Goal: Task Accomplishment & Management: Manage account settings

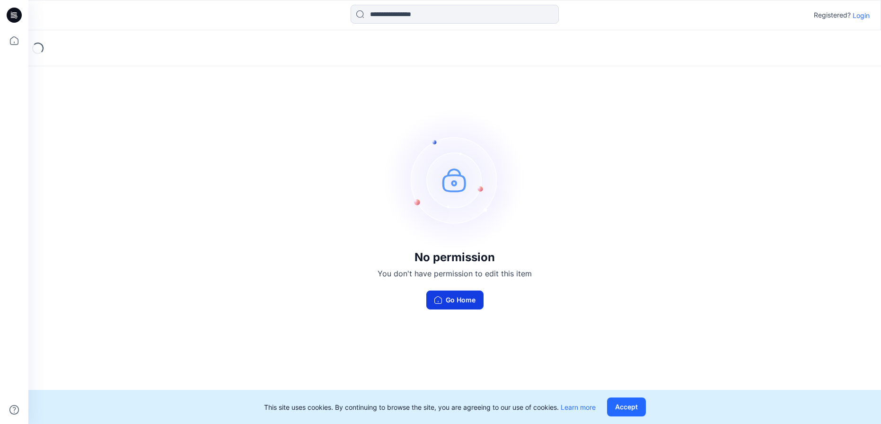
click at [447, 301] on button "Go Home" at bounding box center [454, 300] width 57 height 19
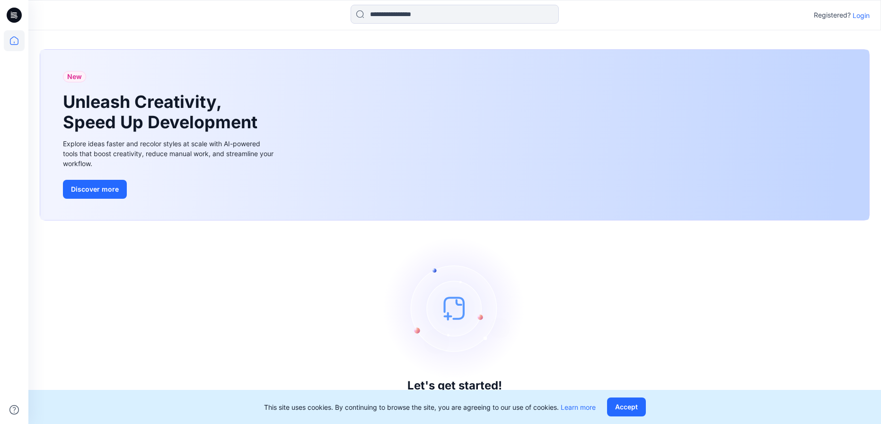
click at [860, 17] on p "Login" at bounding box center [861, 15] width 17 height 10
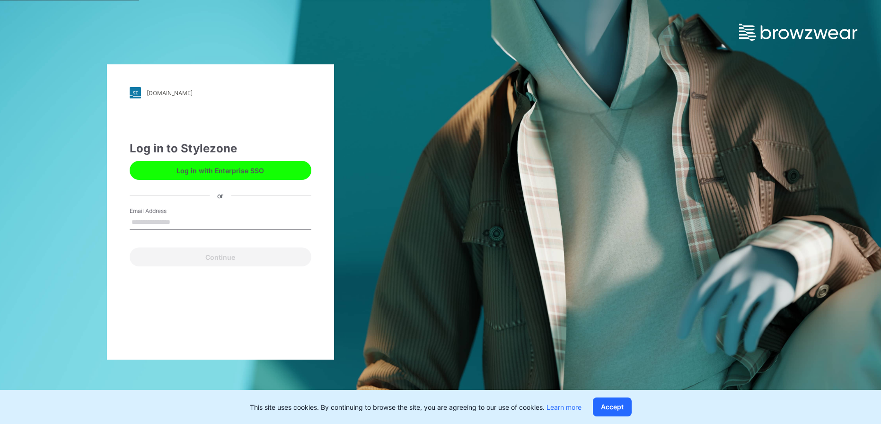
click at [235, 223] on input "Email Address" at bounding box center [221, 222] width 182 height 14
type input "**********"
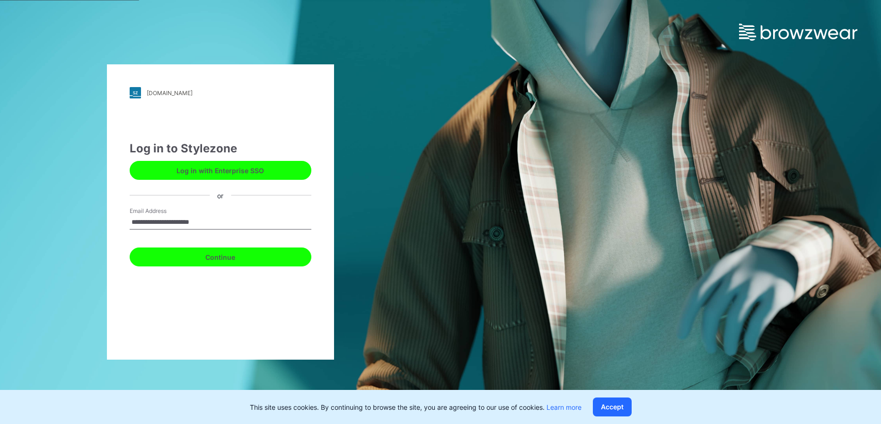
click at [236, 259] on button "Continue" at bounding box center [221, 257] width 182 height 19
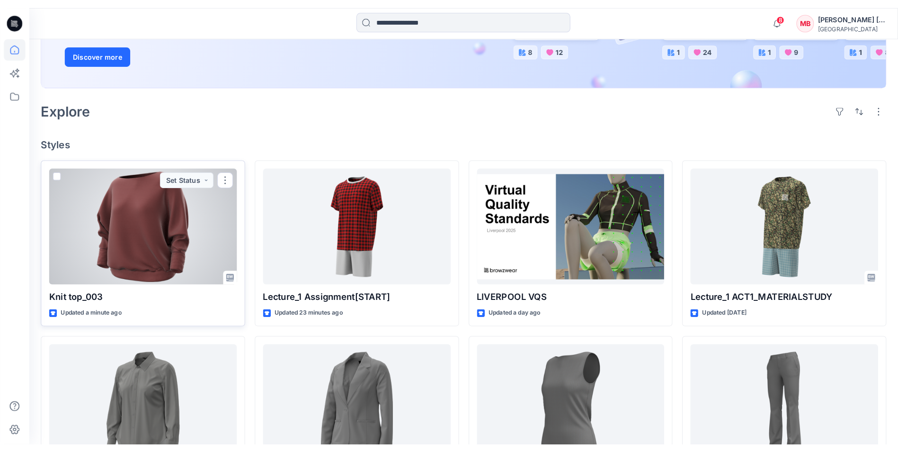
scroll to position [189, 0]
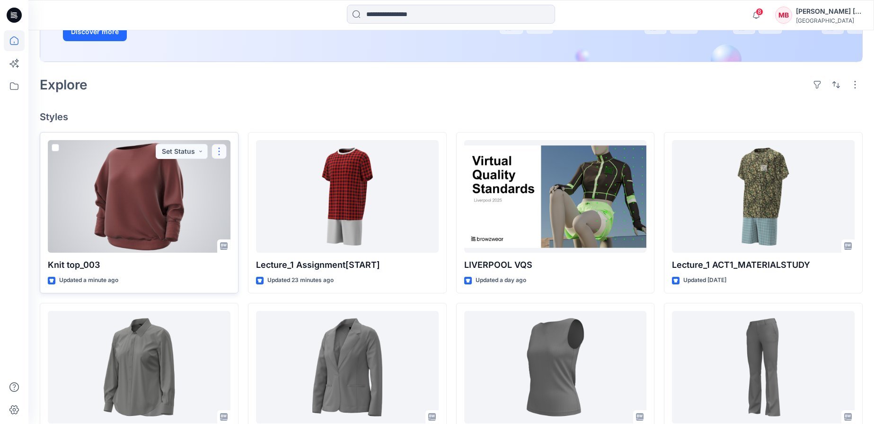
click at [220, 153] on button "button" at bounding box center [219, 151] width 15 height 15
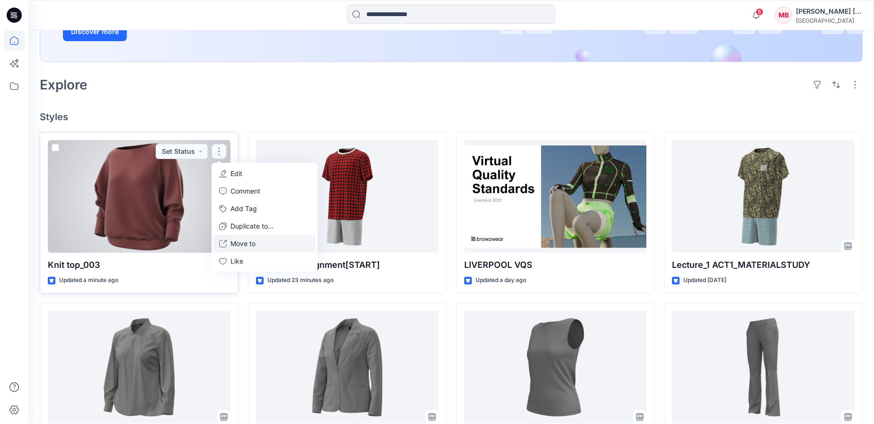
click at [245, 241] on p "Move to" at bounding box center [242, 244] width 25 height 10
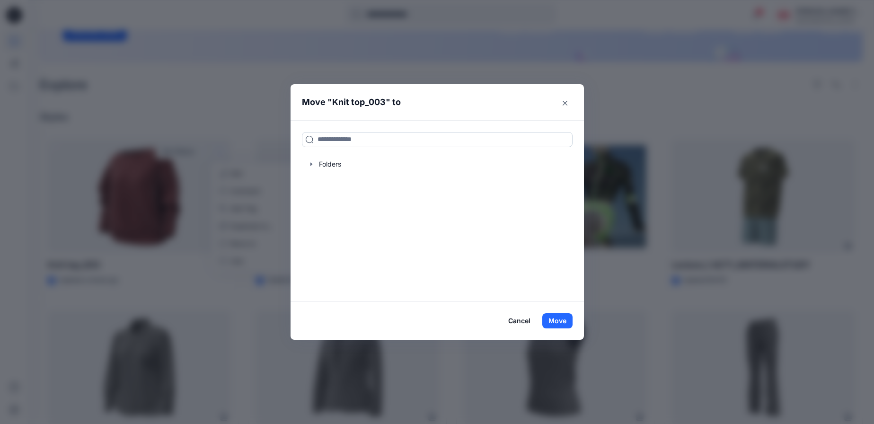
click at [330, 141] on input at bounding box center [437, 139] width 271 height 15
click at [321, 164] on div at bounding box center [437, 164] width 271 height 19
click at [315, 165] on icon "button" at bounding box center [312, 164] width 8 height 8
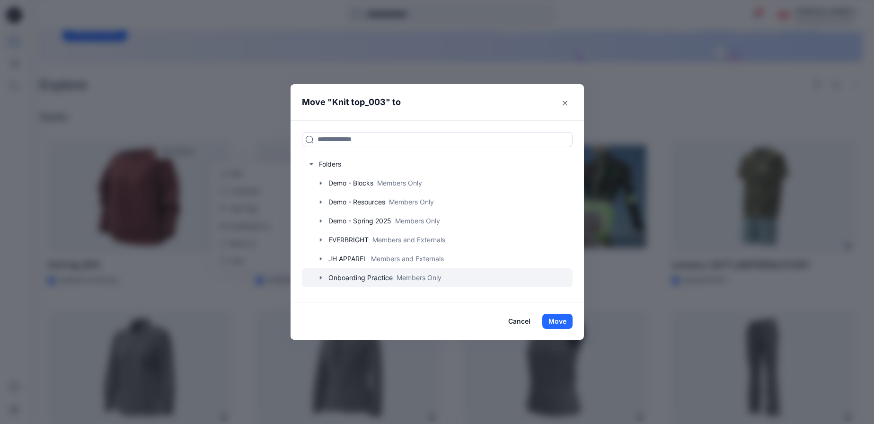
click at [413, 279] on div at bounding box center [437, 277] width 271 height 19
click at [561, 323] on button "Move" at bounding box center [557, 321] width 30 height 15
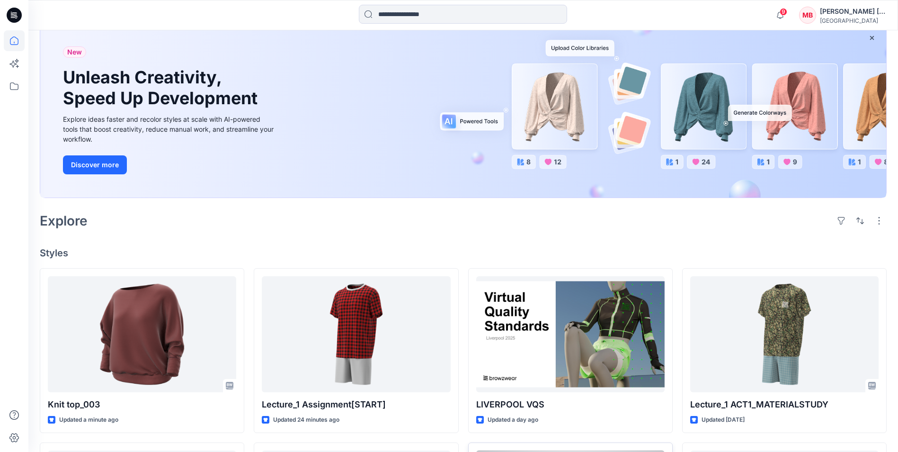
scroll to position [57, 0]
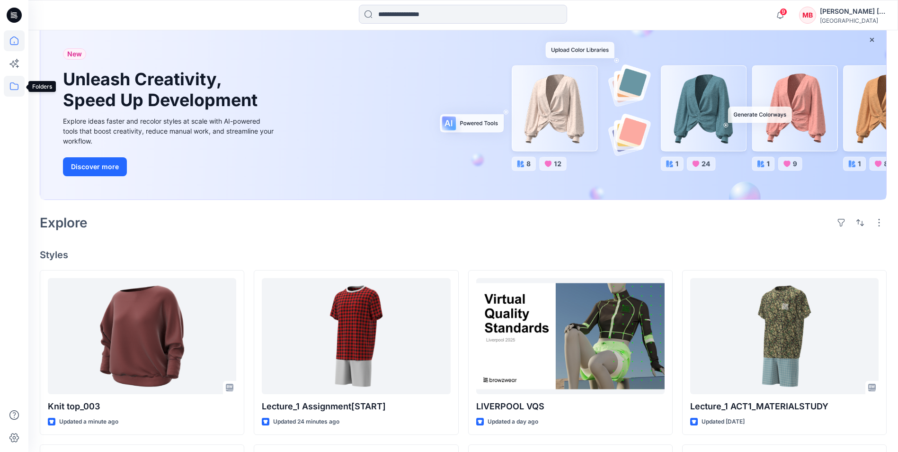
click at [15, 89] on icon at bounding box center [14, 86] width 21 height 21
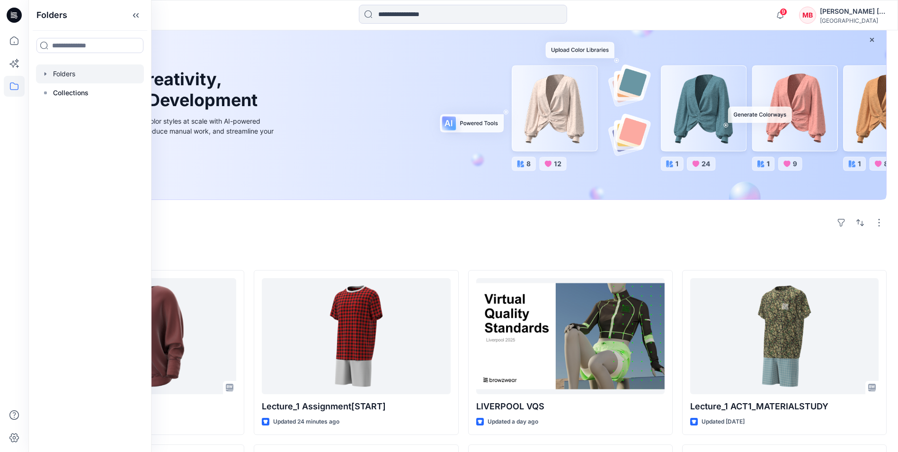
click at [74, 78] on div at bounding box center [90, 73] width 108 height 19
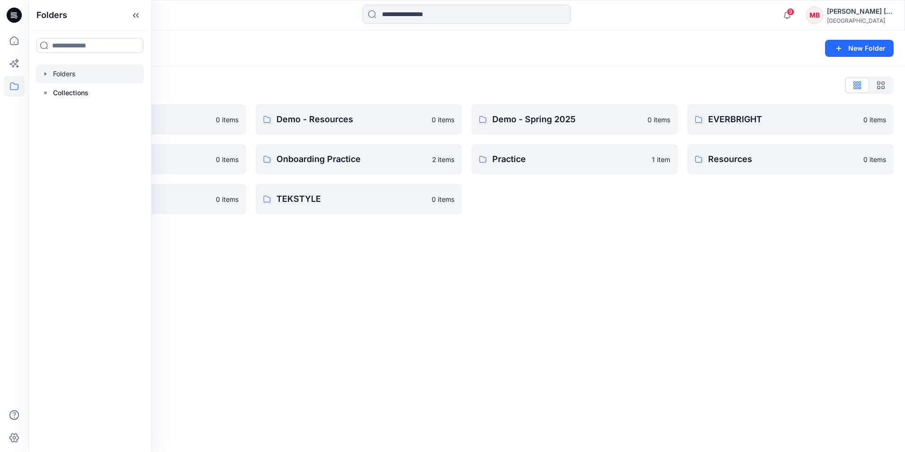
click at [45, 76] on icon "button" at bounding box center [46, 74] width 8 height 8
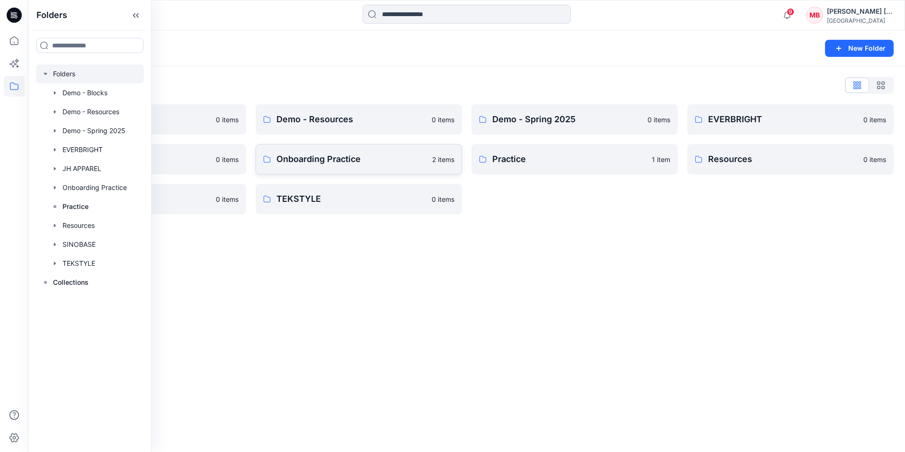
click at [345, 159] on p "Onboarding Practice" at bounding box center [351, 158] width 150 height 13
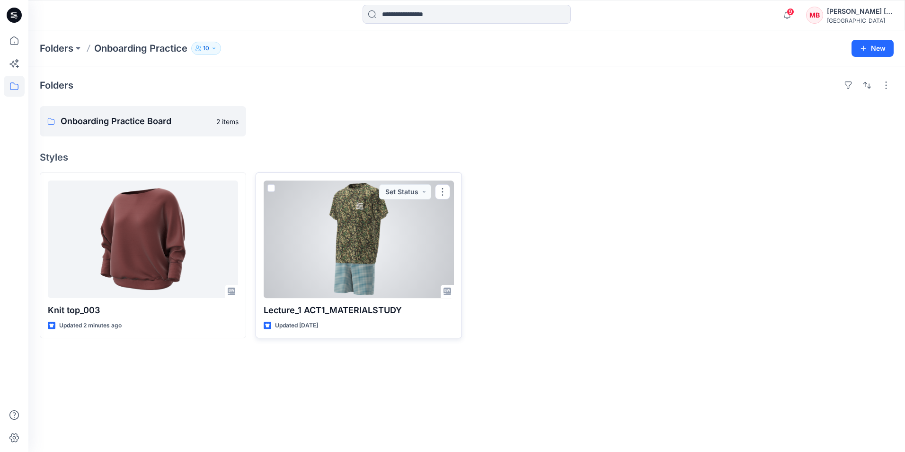
click at [388, 258] on div at bounding box center [359, 238] width 190 height 117
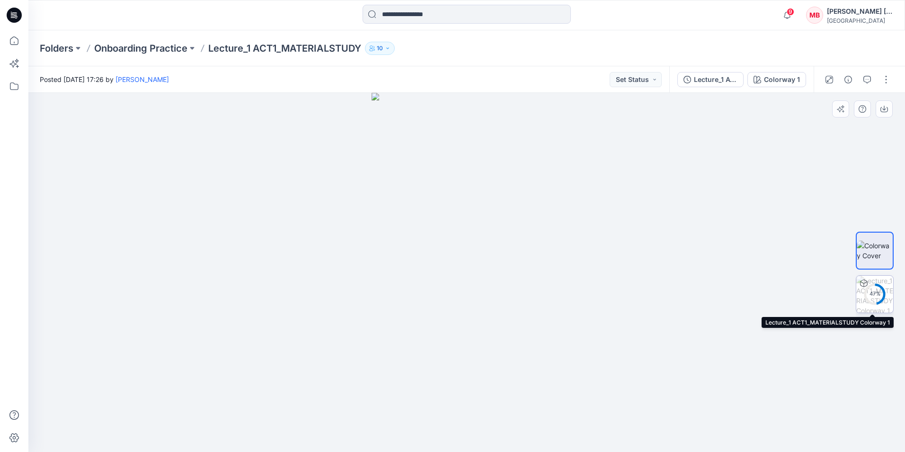
click at [873, 293] on div "47 %" at bounding box center [874, 294] width 23 height 8
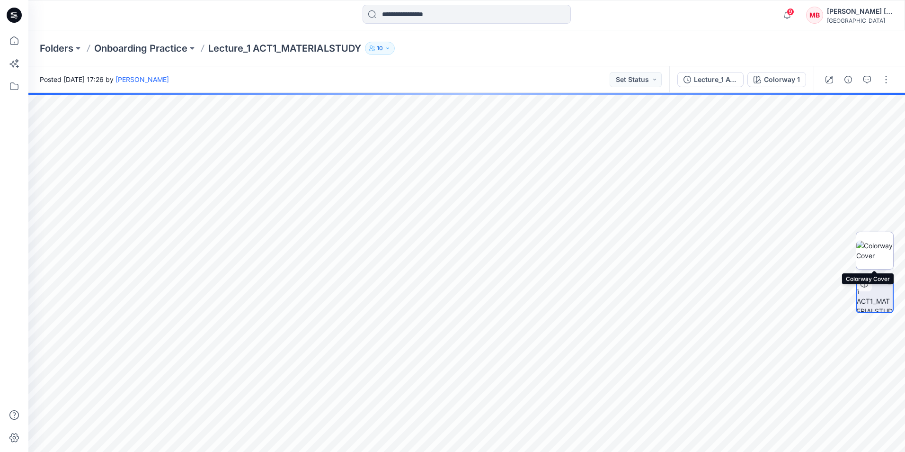
click at [868, 255] on img at bounding box center [874, 250] width 37 height 20
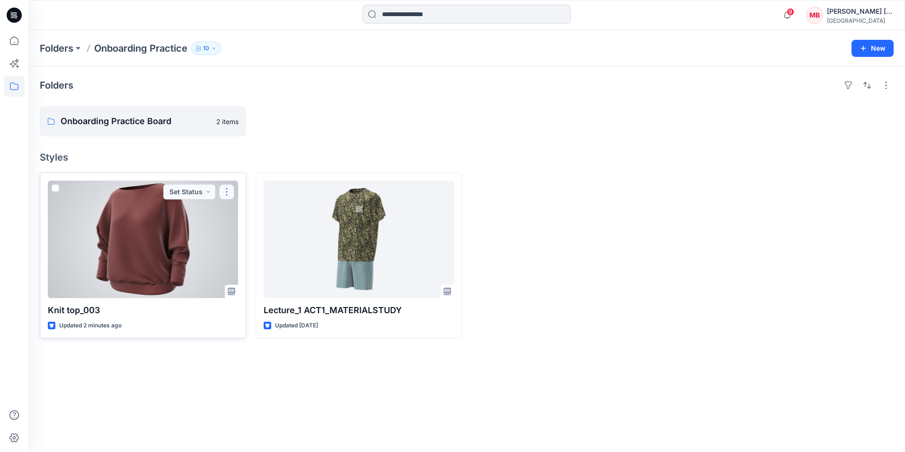
click at [226, 195] on button "button" at bounding box center [226, 191] width 15 height 15
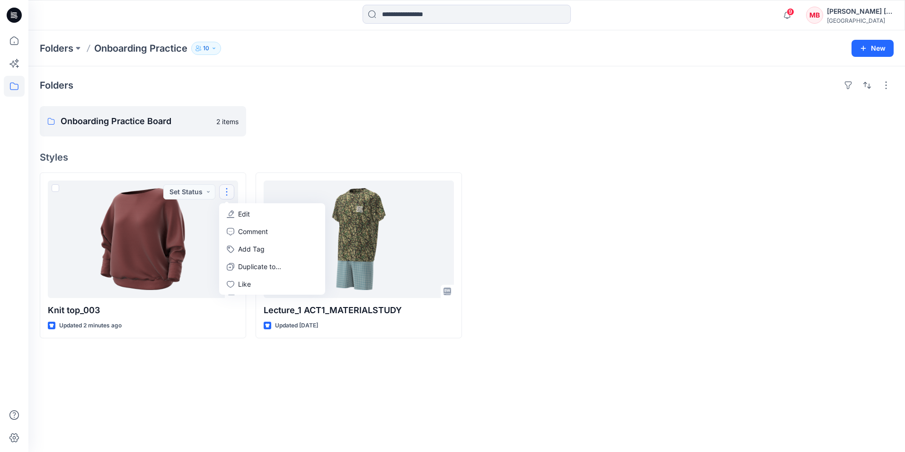
click at [263, 140] on div "Folders Onboarding Practice Board 2 items Styles Knit top_003 Updated 2 minutes…" at bounding box center [466, 258] width 877 height 385
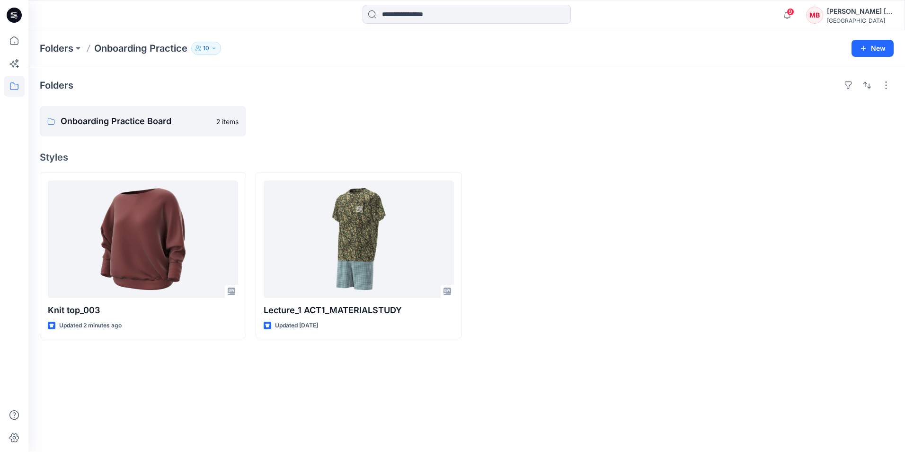
click at [327, 93] on div "Folders Onboarding Practice Board 2 items Styles Knit top_003 Updated 2 minutes…" at bounding box center [466, 258] width 877 height 385
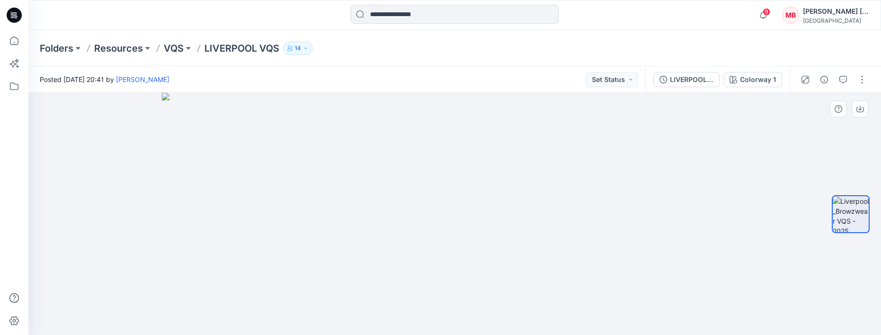
click at [431, 181] on img at bounding box center [455, 214] width 586 height 242
drag, startPoint x: 880, startPoint y: 334, endPoint x: 849, endPoint y: 408, distance: 80.2
click at [849, 181] on html "9 Notifications Knit top_003 Style has been moved to Onboarding Practice folder…" at bounding box center [440, 167] width 881 height 335
click at [771, 181] on div at bounding box center [454, 214] width 853 height 242
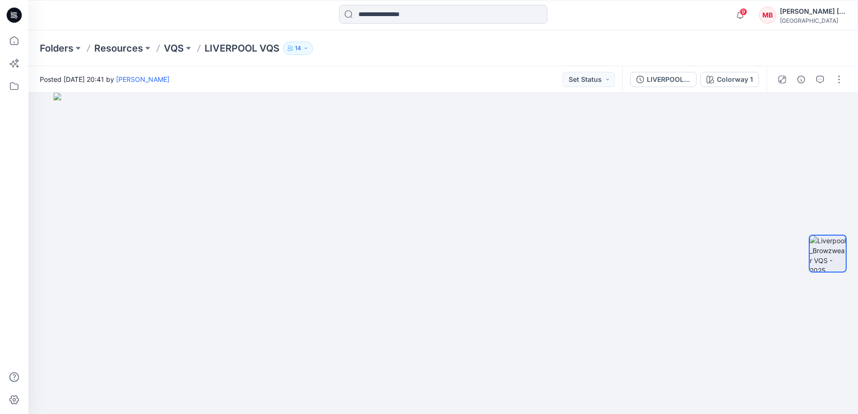
click at [260, 52] on p "LIVERPOOL VQS" at bounding box center [241, 48] width 75 height 13
click at [260, 49] on p "LIVERPOOL VQS" at bounding box center [241, 48] width 75 height 13
click at [175, 48] on p "VQS" at bounding box center [174, 48] width 20 height 13
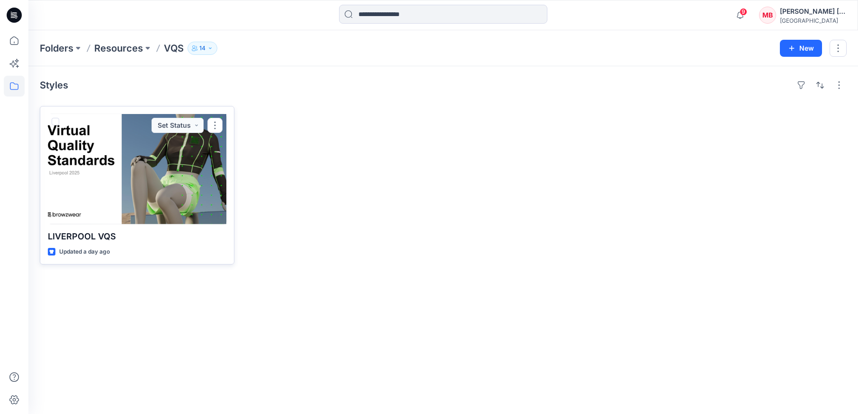
click at [93, 181] on div at bounding box center [137, 169] width 178 height 110
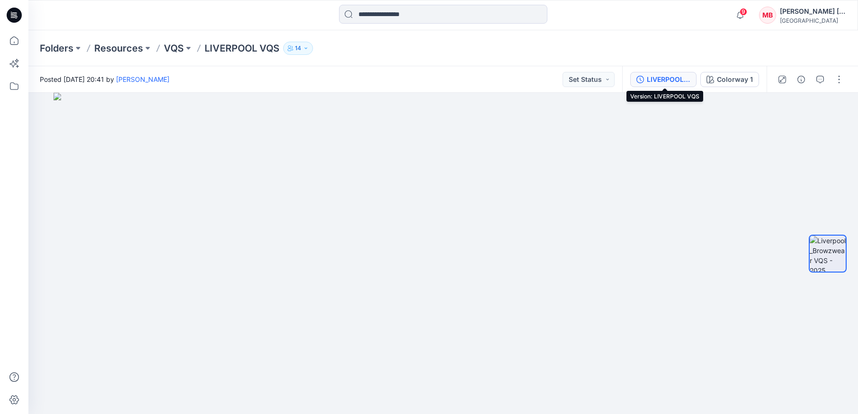
click at [656, 81] on div "LIVERPOOL VQS" at bounding box center [669, 79] width 44 height 10
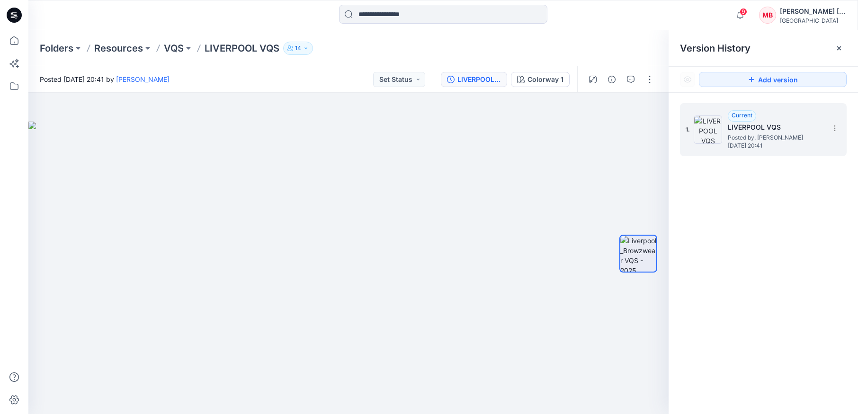
click at [806, 137] on span "Posted by: Lynne Choi" at bounding box center [774, 137] width 95 height 9
click at [743, 143] on span "Thursday, August 28, 2025 20:41" at bounding box center [774, 145] width 95 height 7
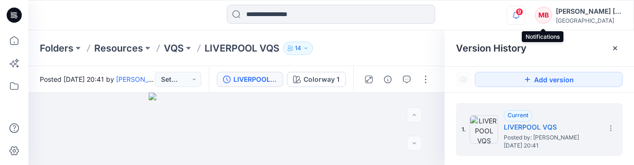
click at [525, 14] on icon "button" at bounding box center [516, 15] width 18 height 19
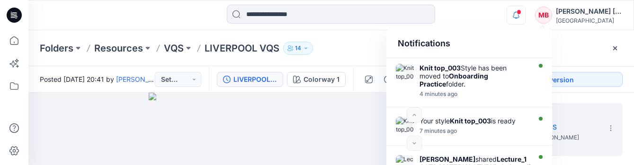
click at [584, 42] on div "Version History" at bounding box center [539, 48] width 167 height 13
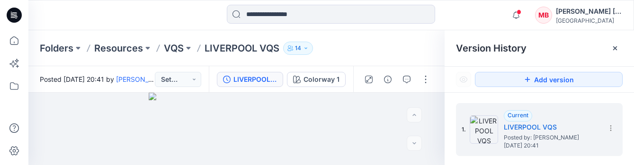
click at [167, 14] on div at bounding box center [103, 15] width 151 height 21
drag, startPoint x: 633, startPoint y: 165, endPoint x: 716, endPoint y: 263, distance: 128.3
click at [634, 165] on html "Notifications Knit top_003 Style has been moved to Onboarding Practice folder. …" at bounding box center [317, 82] width 634 height 165
click at [17, 86] on icon at bounding box center [14, 86] width 21 height 21
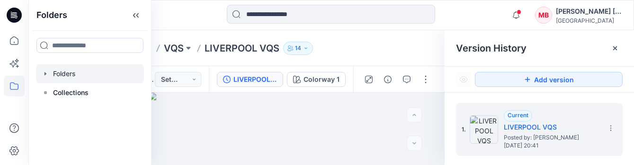
click at [79, 75] on div at bounding box center [90, 73] width 108 height 19
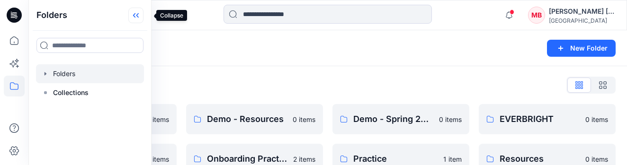
click at [143, 18] on icon at bounding box center [135, 16] width 15 height 16
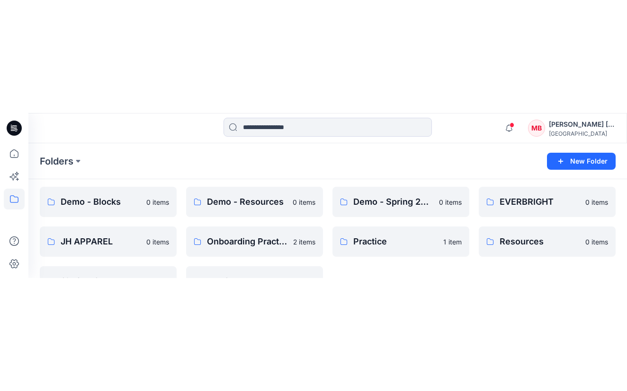
scroll to position [47, 0]
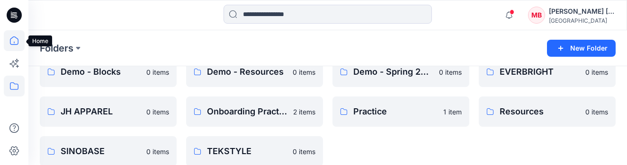
click at [15, 40] on icon at bounding box center [14, 40] width 21 height 21
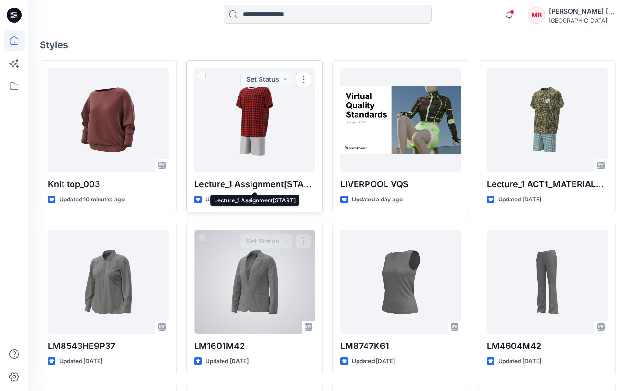
scroll to position [237, 0]
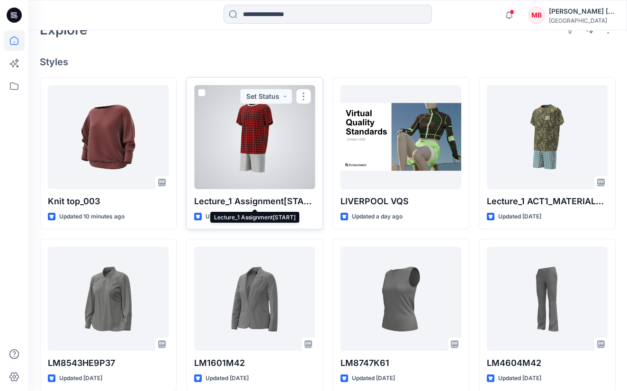
click at [230, 181] on p "Lecture_1 Assignment[START]" at bounding box center [254, 201] width 121 height 13
click at [244, 130] on div at bounding box center [254, 137] width 121 height 104
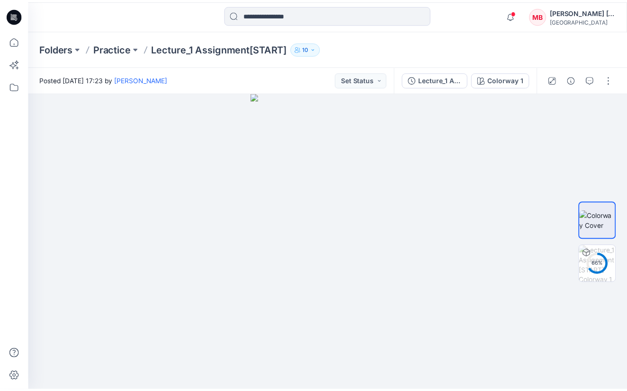
scroll to position [237, 0]
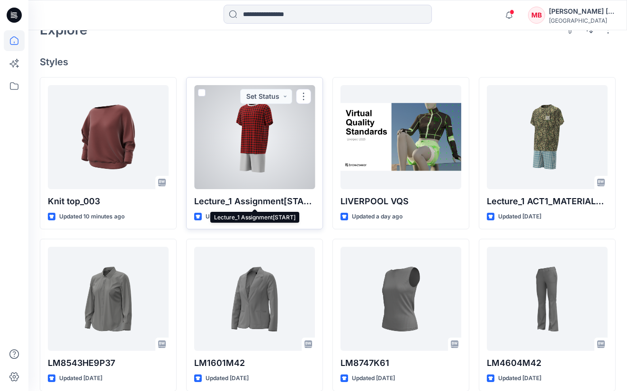
click at [251, 181] on p "Lecture_1 Assignment[START]" at bounding box center [254, 201] width 121 height 13
click at [253, 162] on div at bounding box center [254, 137] width 121 height 104
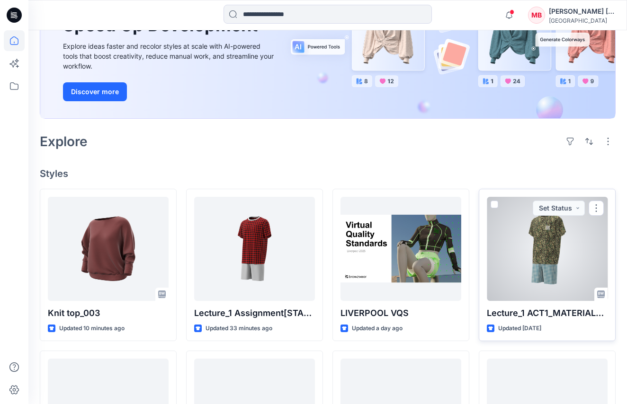
scroll to position [142, 0]
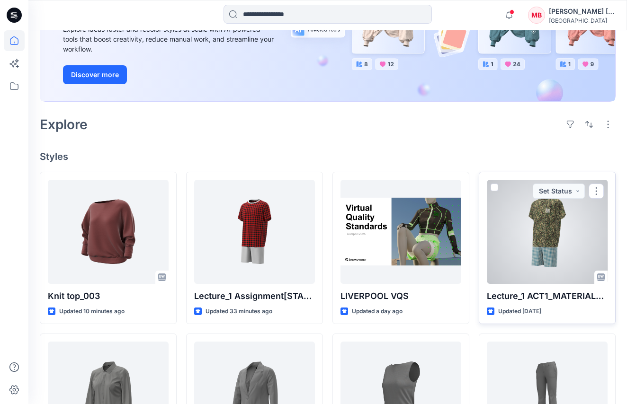
click at [500, 181] on div at bounding box center [547, 232] width 121 height 104
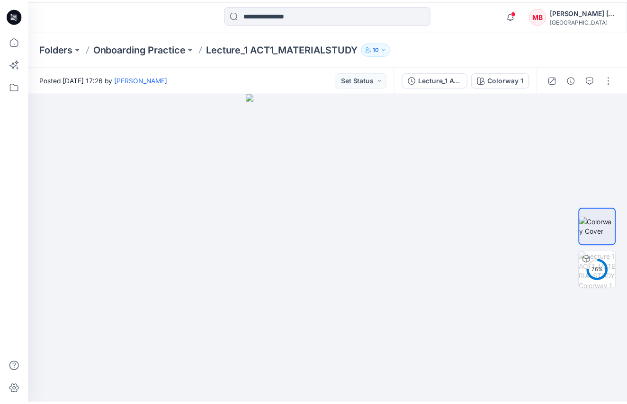
scroll to position [142, 0]
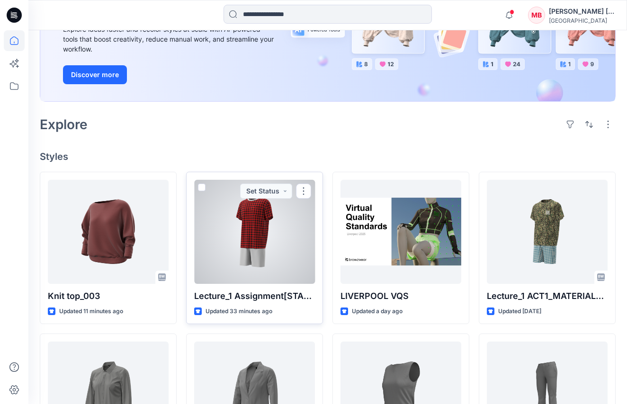
click at [270, 181] on div at bounding box center [254, 232] width 121 height 104
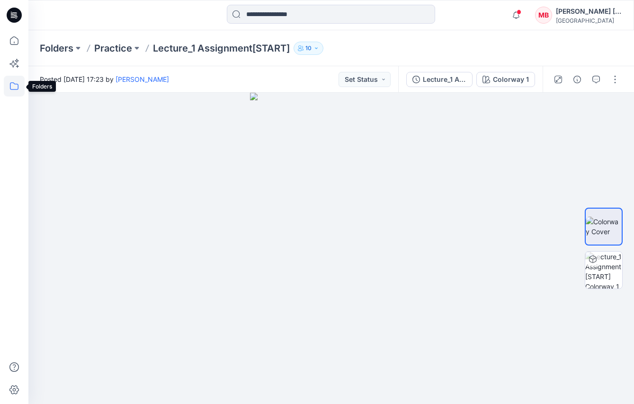
click at [16, 88] on icon at bounding box center [14, 86] width 21 height 21
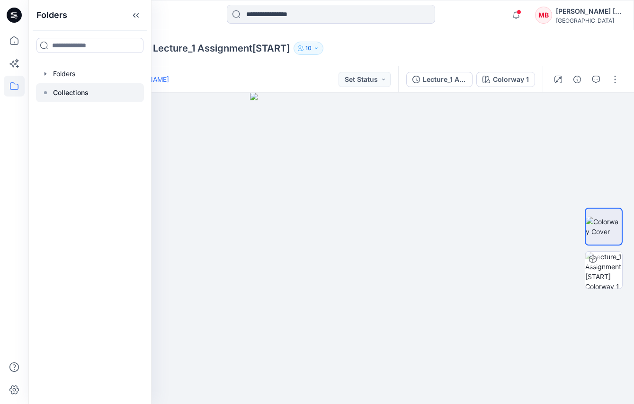
click at [47, 92] on icon at bounding box center [46, 93] width 8 height 8
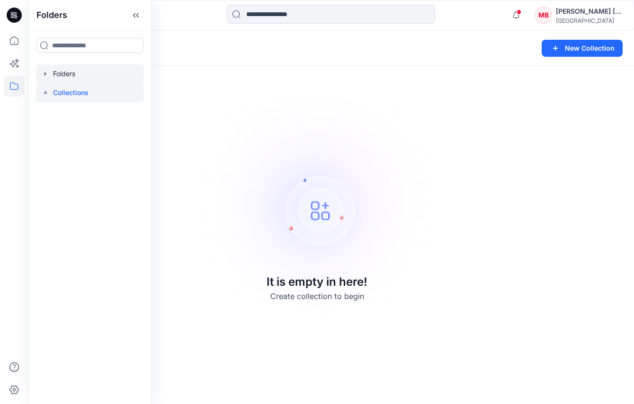
click at [45, 77] on icon "button" at bounding box center [46, 74] width 8 height 8
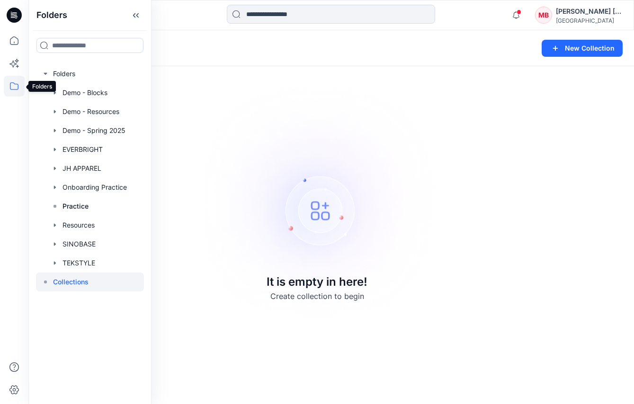
click at [15, 81] on icon at bounding box center [14, 86] width 21 height 21
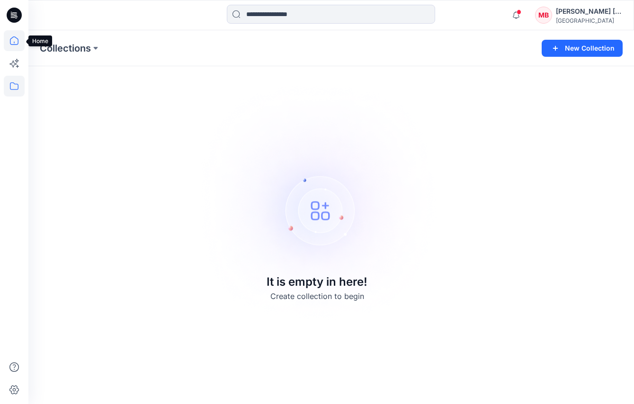
click at [16, 43] on icon at bounding box center [14, 40] width 21 height 21
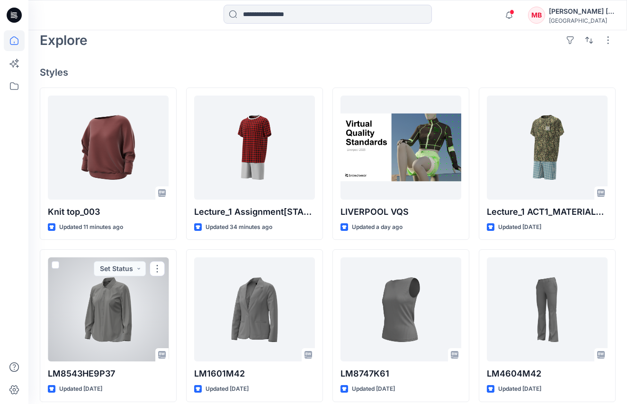
scroll to position [189, 0]
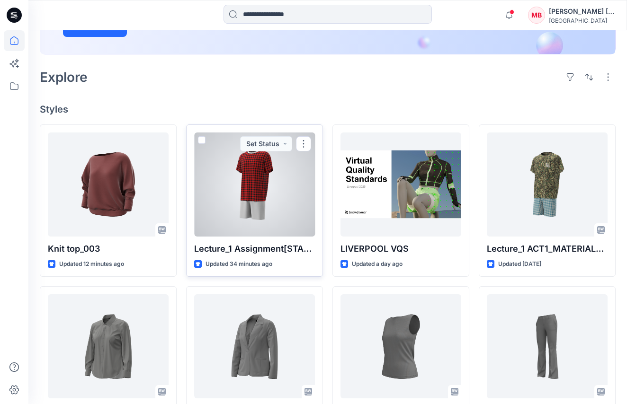
click at [244, 181] on div at bounding box center [254, 185] width 121 height 104
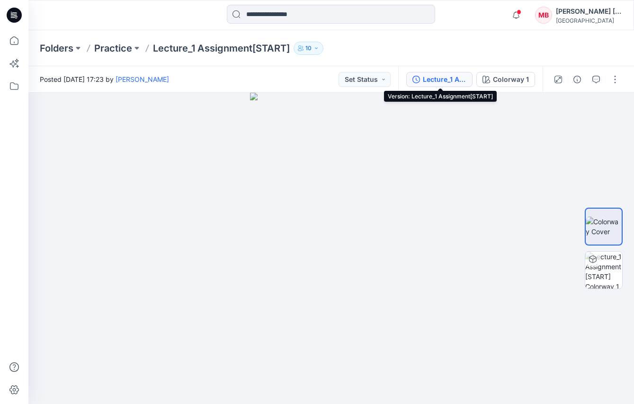
click at [461, 80] on div "Lecture_1 Assignment[START]" at bounding box center [445, 79] width 44 height 10
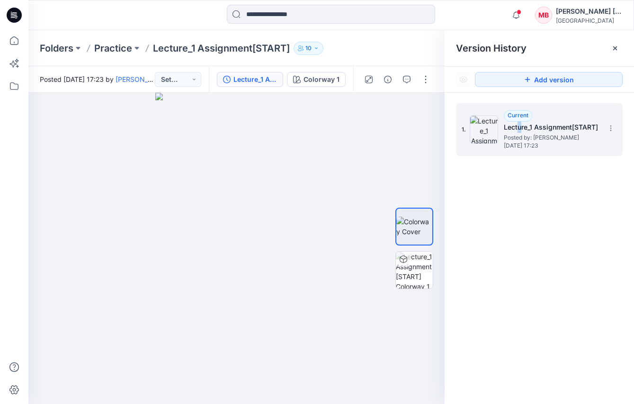
click at [519, 127] on h5 "Lecture_1 Assignment[START]" at bounding box center [551, 127] width 95 height 11
drag, startPoint x: 519, startPoint y: 127, endPoint x: 516, endPoint y: 113, distance: 14.9
click at [516, 113] on span "Current" at bounding box center [517, 115] width 21 height 7
click at [428, 109] on button "button" at bounding box center [423, 108] width 17 height 17
click at [361, 34] on div "Folders Practice Lecture_1 Assignment[START] 10" at bounding box center [330, 48] width 605 height 36
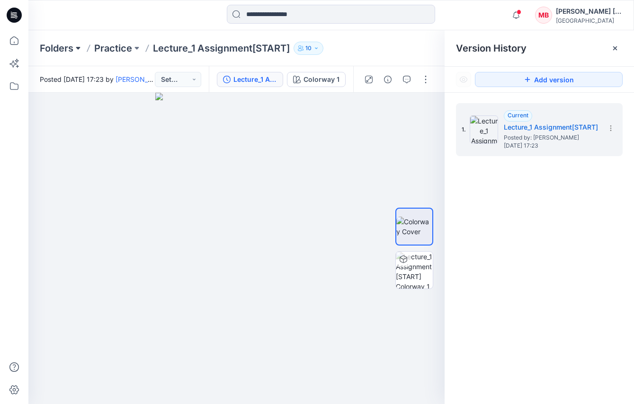
click at [76, 47] on button at bounding box center [77, 48] width 9 height 13
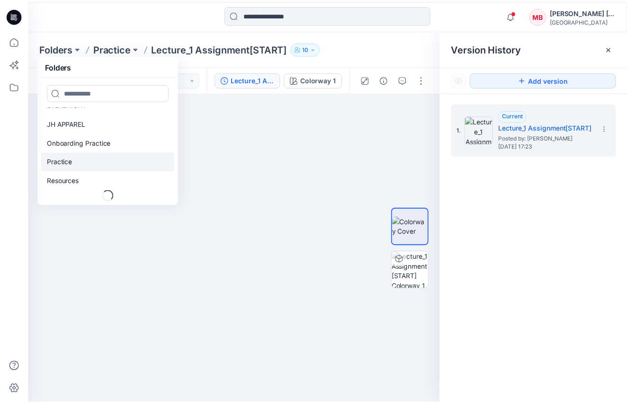
scroll to position [69, 0]
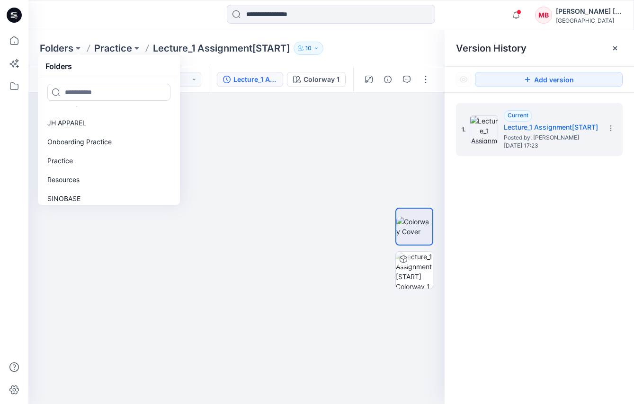
click at [387, 53] on div "Folders Folders Demo - Blocks Demo - Resources Demo - Spring 2025 EVERBRIGHT JH…" at bounding box center [294, 48] width 509 height 13
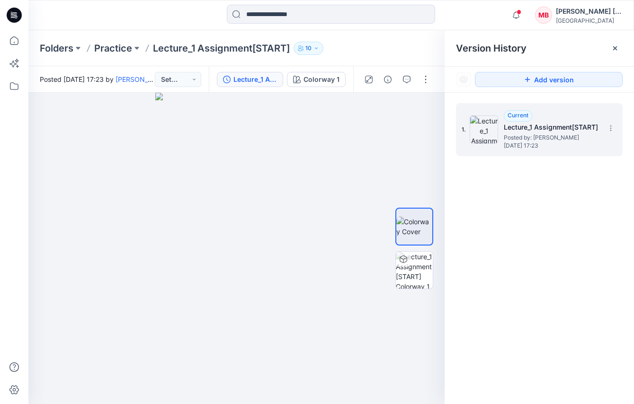
click at [529, 129] on h5 "Lecture_1 Assignment[START]" at bounding box center [551, 127] width 95 height 11
click at [610, 130] on icon at bounding box center [611, 128] width 8 height 8
click at [596, 181] on div "1. Current Lecture_1 Assignment[START] Posted by: Ovunc Kidder Tuesday, August …" at bounding box center [538, 255] width 189 height 325
click at [424, 81] on button "button" at bounding box center [425, 79] width 15 height 15
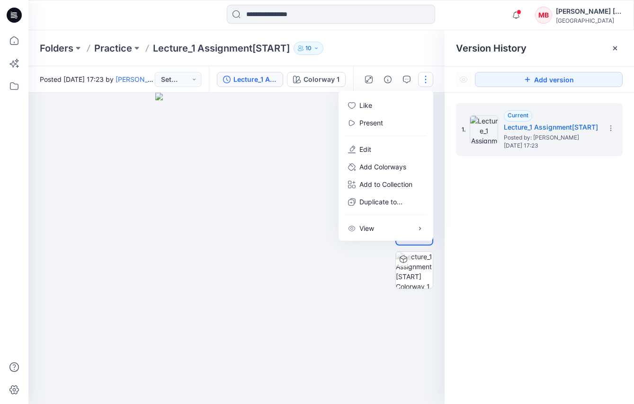
click at [501, 181] on div "1. Current Lecture_1 Assignment[START] Posted by: Ovunc Kidder Tuesday, August …" at bounding box center [538, 255] width 189 height 325
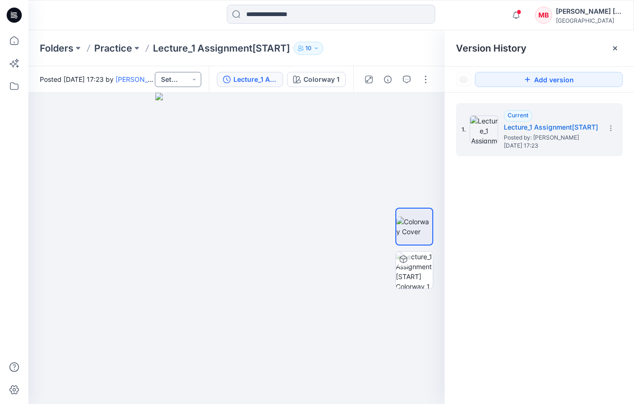
click at [194, 80] on button "Set Status" at bounding box center [178, 79] width 46 height 15
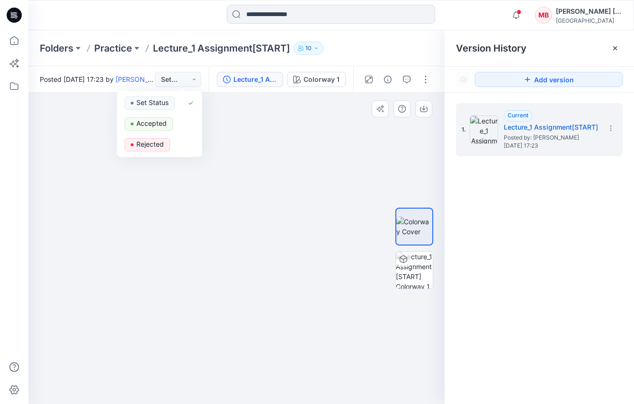
click at [381, 124] on div at bounding box center [236, 248] width 416 height 311
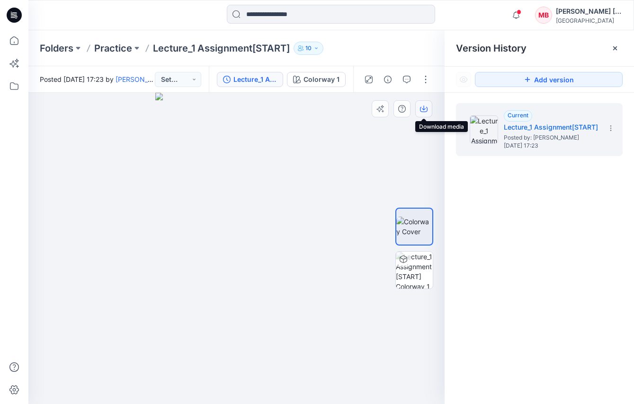
click at [425, 109] on icon "button" at bounding box center [424, 108] width 4 height 5
click at [419, 80] on div at bounding box center [397, 79] width 88 height 27
click at [13, 46] on icon at bounding box center [14, 40] width 21 height 21
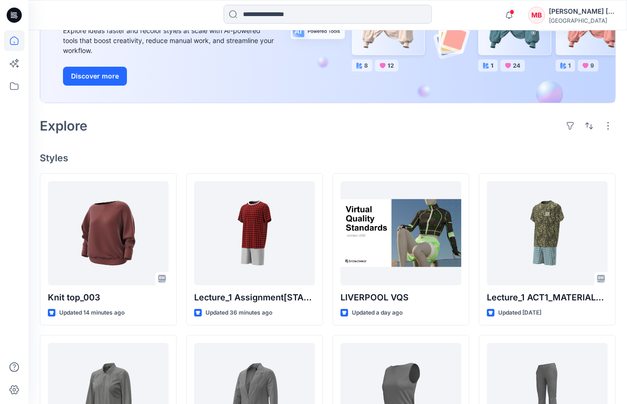
scroll to position [146, 0]
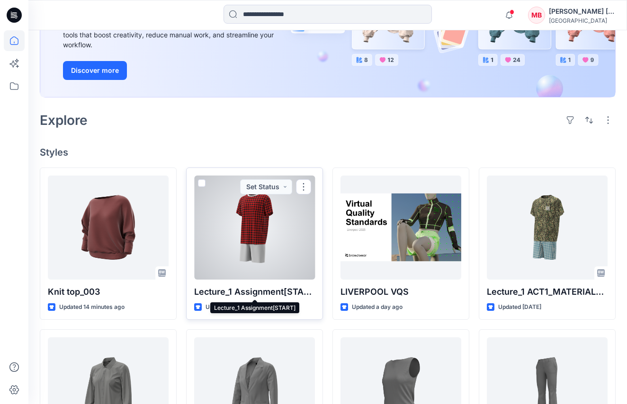
click at [249, 181] on p "Lecture_1 Assignment[START]" at bounding box center [254, 291] width 121 height 13
click at [219, 181] on p "Lecture_1 Assignment[START]" at bounding box center [254, 291] width 121 height 13
click at [218, 181] on div at bounding box center [254, 228] width 121 height 104
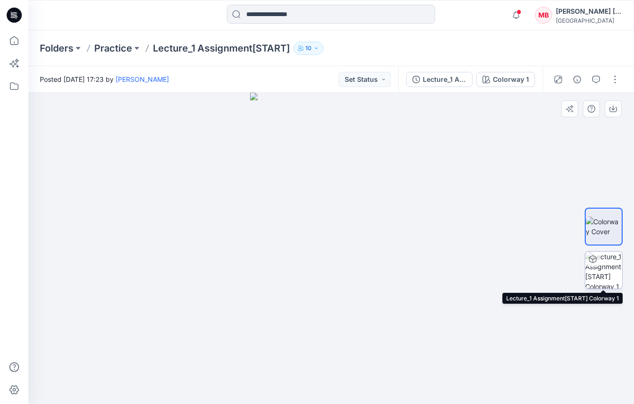
click at [592, 181] on icon at bounding box center [593, 260] width 8 height 8
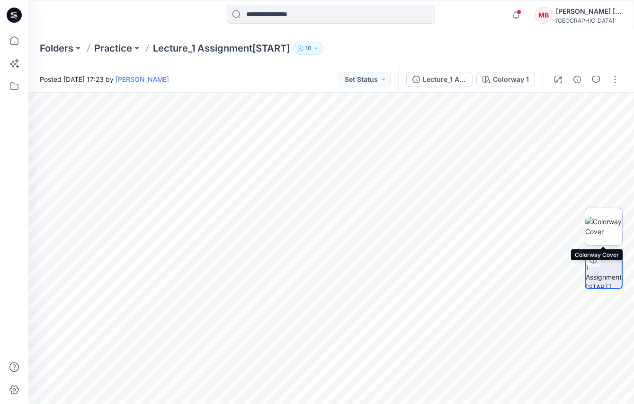
click at [611, 181] on img at bounding box center [603, 227] width 37 height 20
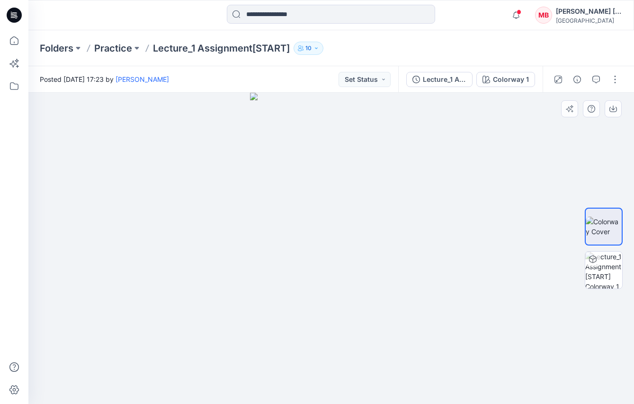
click at [611, 181] on img at bounding box center [603, 227] width 36 height 20
click at [587, 181] on div at bounding box center [604, 248] width 38 height 195
click at [390, 181] on img at bounding box center [331, 248] width 163 height 311
click at [606, 181] on img at bounding box center [603, 227] width 36 height 20
click at [605, 181] on img at bounding box center [603, 270] width 37 height 37
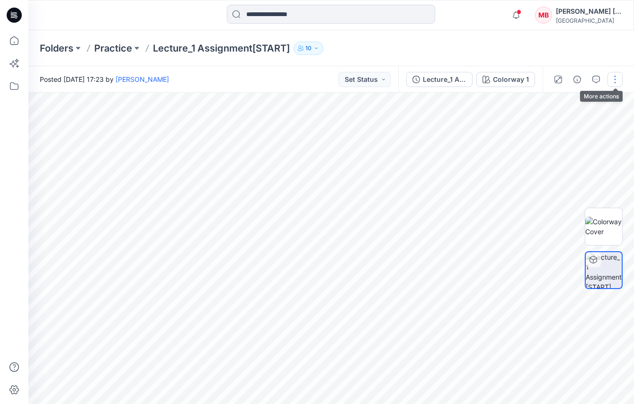
click at [615, 83] on button "button" at bounding box center [614, 79] width 15 height 15
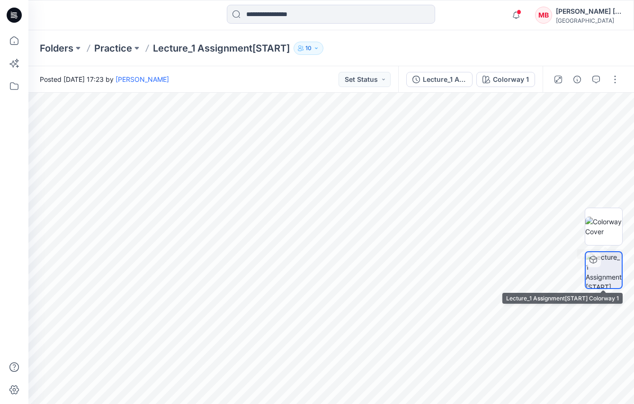
click at [601, 181] on img at bounding box center [603, 270] width 36 height 36
drag, startPoint x: 600, startPoint y: 263, endPoint x: 590, endPoint y: 285, distance: 24.4
click at [590, 181] on img at bounding box center [603, 270] width 36 height 36
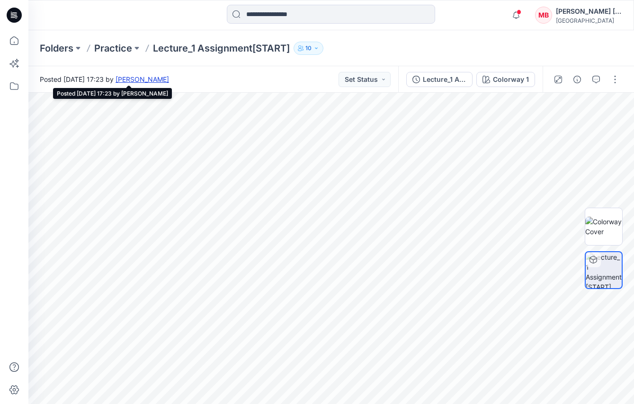
click at [169, 81] on link "[PERSON_NAME]" at bounding box center [141, 79] width 53 height 8
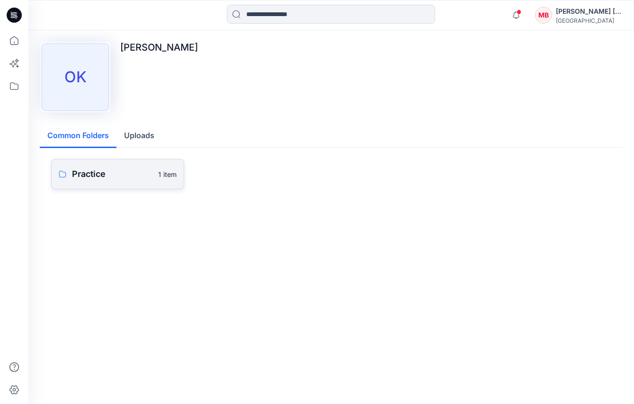
click at [104, 173] on p "Practice" at bounding box center [112, 174] width 80 height 13
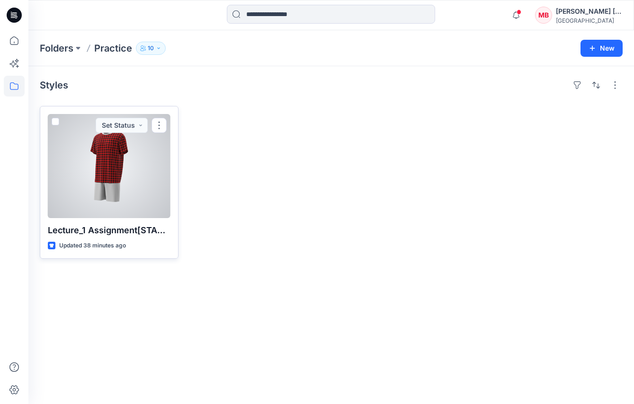
click at [121, 232] on p "Lecture_1 Assignment[START]" at bounding box center [109, 230] width 123 height 13
click at [110, 228] on p "Lecture_1 Assignment[START]" at bounding box center [109, 230] width 123 height 13
click at [97, 199] on div at bounding box center [109, 166] width 123 height 104
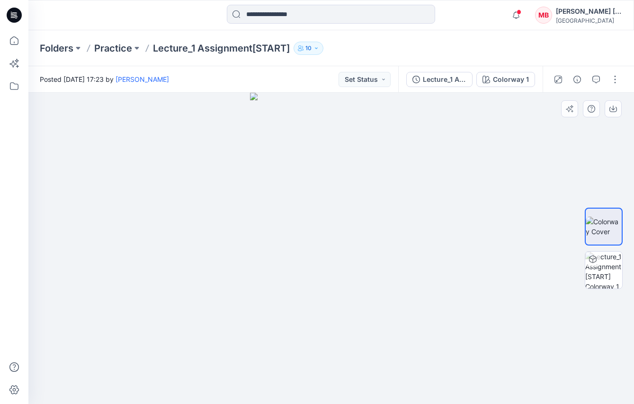
drag, startPoint x: 605, startPoint y: 0, endPoint x: 422, endPoint y: 123, distance: 220.1
click at [422, 123] on div at bounding box center [330, 248] width 605 height 311
click at [384, 80] on button "Set Status" at bounding box center [364, 79] width 52 height 15
drag, startPoint x: 504, startPoint y: 141, endPoint x: 522, endPoint y: 141, distance: 17.5
click at [507, 141] on div at bounding box center [330, 248] width 605 height 311
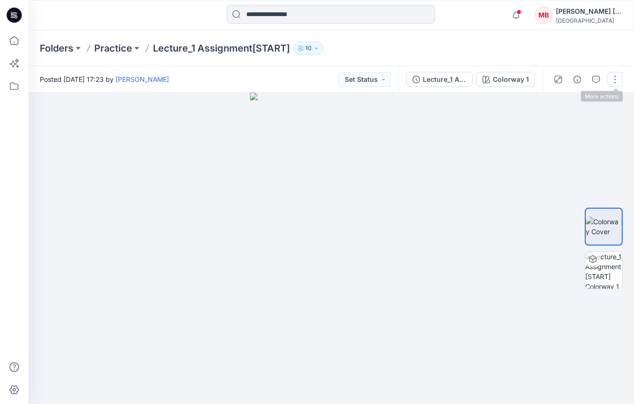
click at [617, 82] on button "button" at bounding box center [614, 79] width 15 height 15
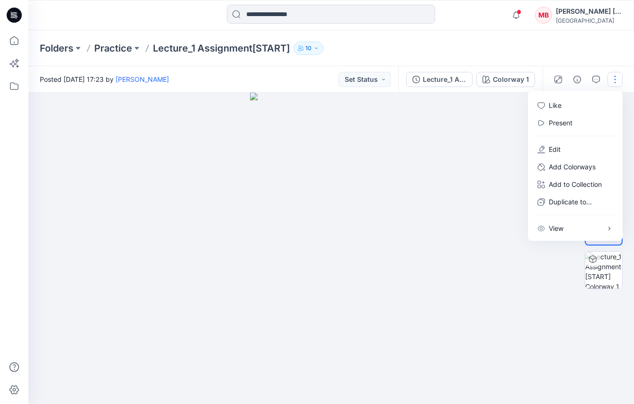
click at [503, 164] on div at bounding box center [330, 248] width 605 height 311
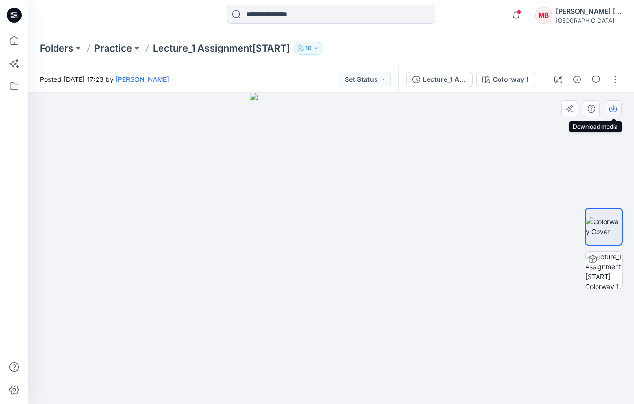
click at [611, 111] on icon "button" at bounding box center [613, 109] width 8 height 8
drag, startPoint x: 610, startPoint y: 230, endPoint x: 496, endPoint y: 228, distance: 113.2
click at [496, 228] on div at bounding box center [330, 248] width 605 height 311
click at [613, 107] on icon "button" at bounding box center [613, 109] width 8 height 8
click at [612, 111] on icon "button" at bounding box center [613, 109] width 8 height 8
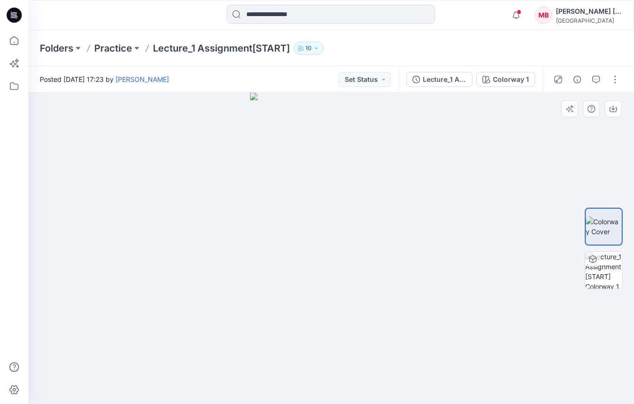
click at [290, 217] on img at bounding box center [331, 248] width 163 height 311
click at [12, 39] on icon at bounding box center [14, 40] width 21 height 21
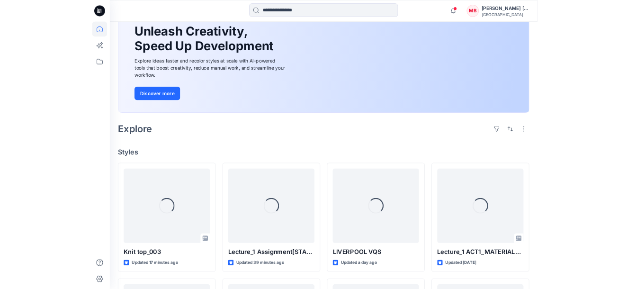
scroll to position [142, 0]
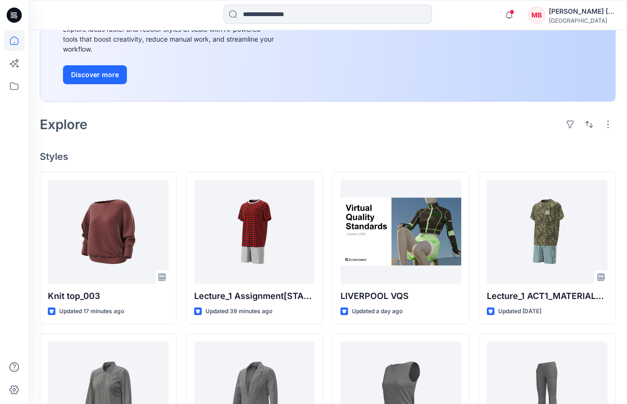
click at [625, 345] on div "Welcome back, Melfi New New Unleash Creativity, Speed Up Development Explore id…" at bounding box center [327, 291] width 598 height 806
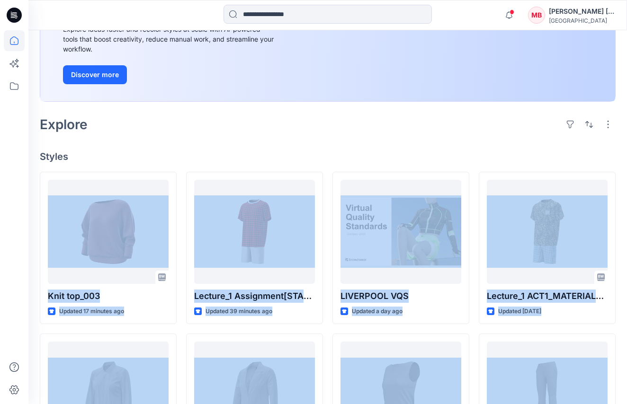
drag, startPoint x: 633, startPoint y: 404, endPoint x: 635, endPoint y: 161, distance: 242.3
click at [627, 161] on html "Notifications Knit top_003 Style has been moved to Onboarding Practice folder. …" at bounding box center [313, 276] width 627 height 836
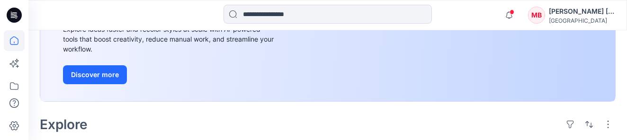
click at [297, 76] on div "New Unleash Creativity, Speed Up Development Explore ideas faster and recolor s…" at bounding box center [327, 20] width 575 height 161
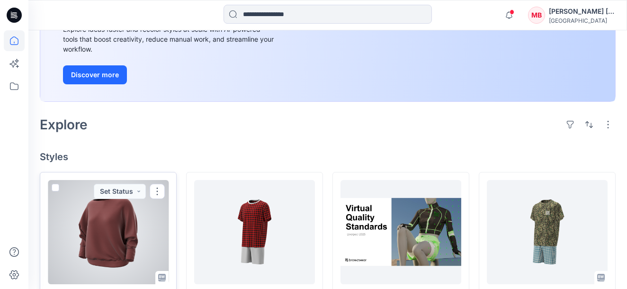
drag, startPoint x: 158, startPoint y: 189, endPoint x: 133, endPoint y: 268, distance: 83.5
click at [133, 268] on div at bounding box center [108, 232] width 121 height 104
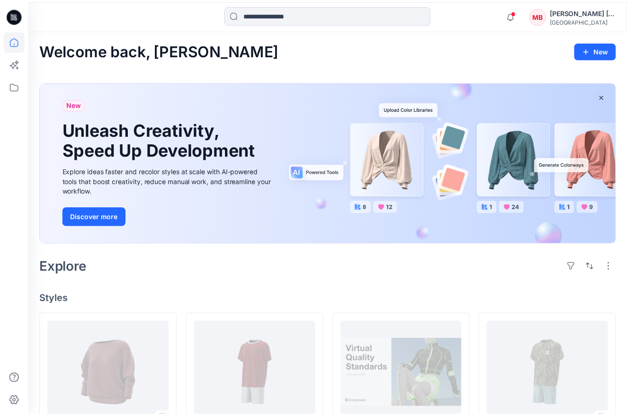
scroll to position [142, 0]
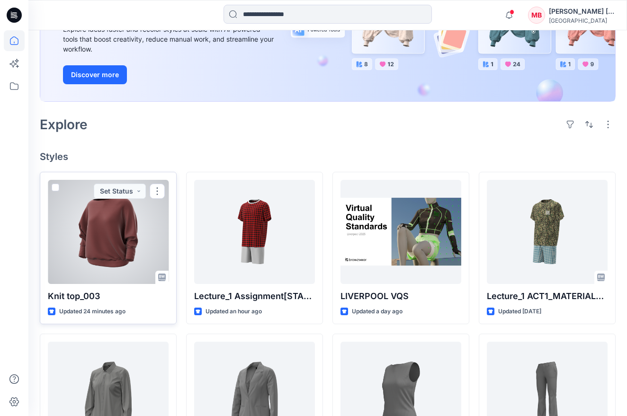
click at [53, 187] on span at bounding box center [56, 188] width 8 height 8
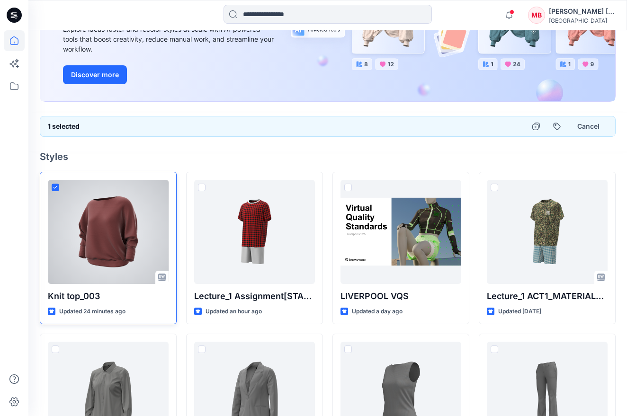
drag, startPoint x: 54, startPoint y: 187, endPoint x: 41, endPoint y: 205, distance: 22.3
click at [41, 205] on div "Knit top_003 Updated 24 minutes ago" at bounding box center [108, 248] width 137 height 153
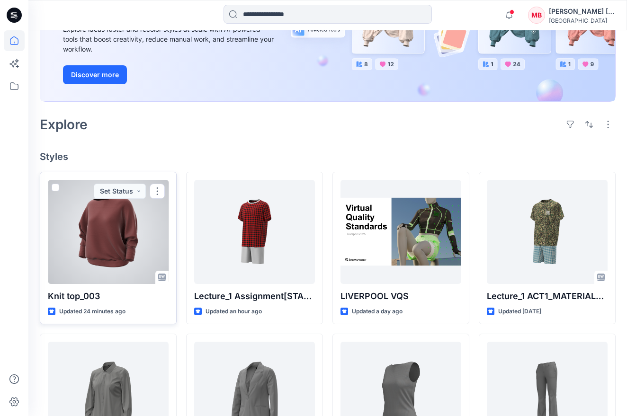
click at [55, 186] on span at bounding box center [56, 188] width 8 height 8
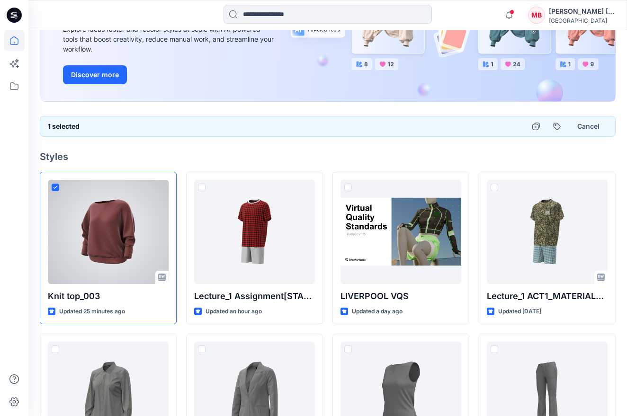
drag, startPoint x: 154, startPoint y: 308, endPoint x: 108, endPoint y: 253, distance: 71.9
click at [108, 253] on div at bounding box center [108, 232] width 121 height 104
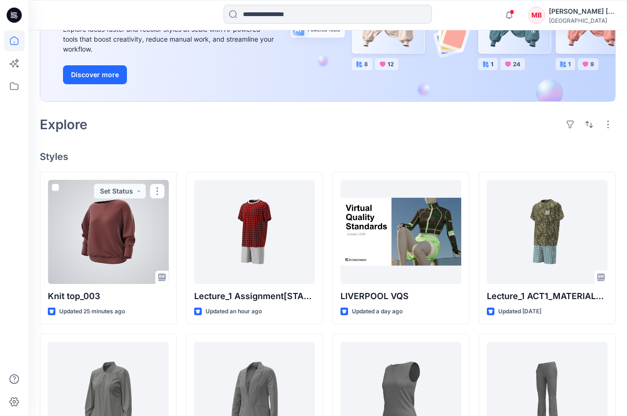
click at [108, 253] on div at bounding box center [108, 232] width 121 height 104
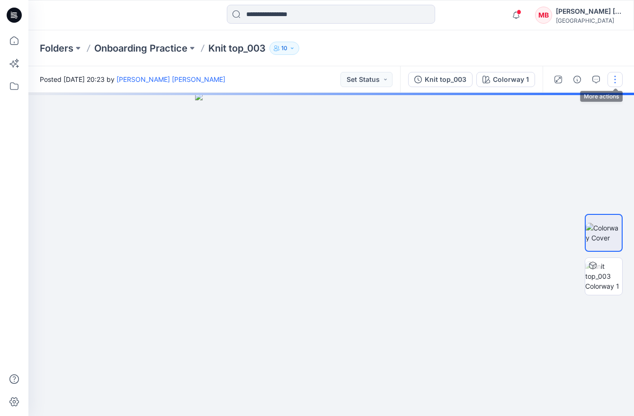
click at [616, 80] on button "button" at bounding box center [614, 79] width 15 height 15
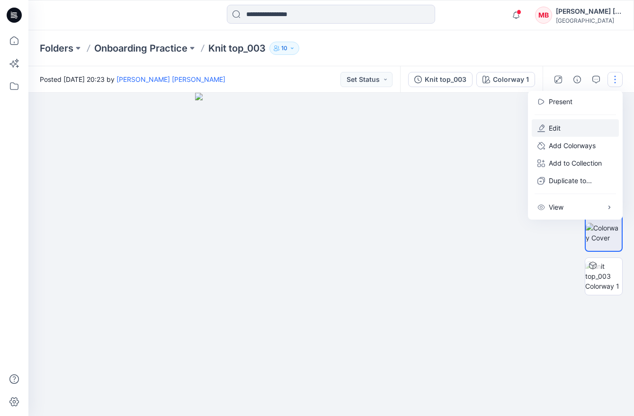
click at [553, 126] on p "Edit" at bounding box center [555, 128] width 12 height 10
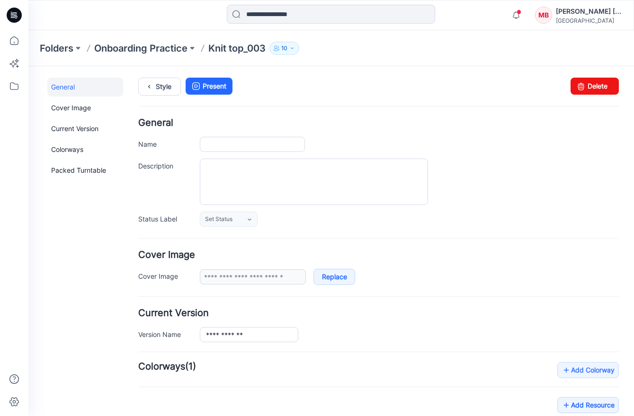
type input "**********"
click at [583, 91] on link "Delete" at bounding box center [594, 86] width 48 height 17
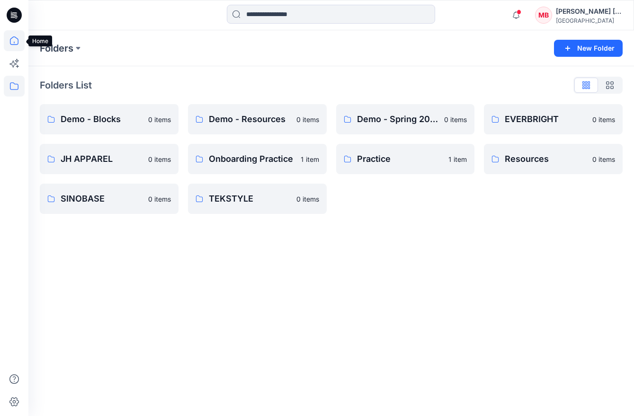
click at [15, 39] on icon at bounding box center [14, 40] width 21 height 21
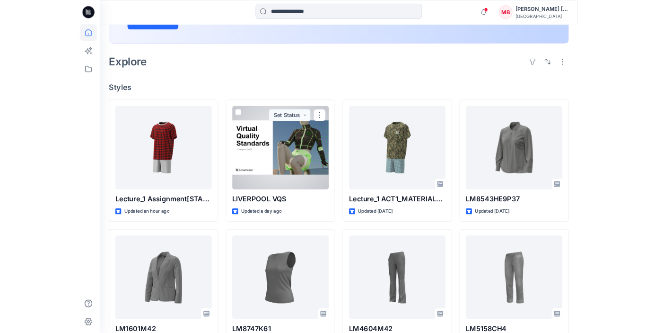
scroll to position [237, 0]
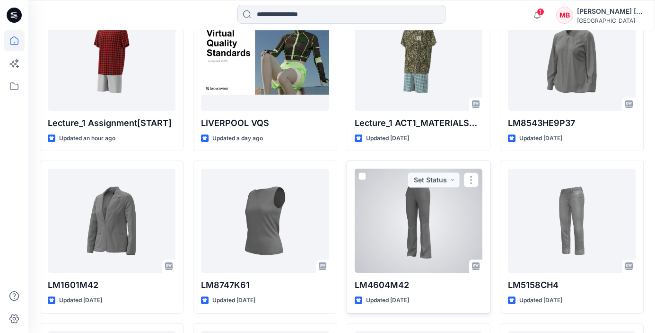
scroll to position [256, 0]
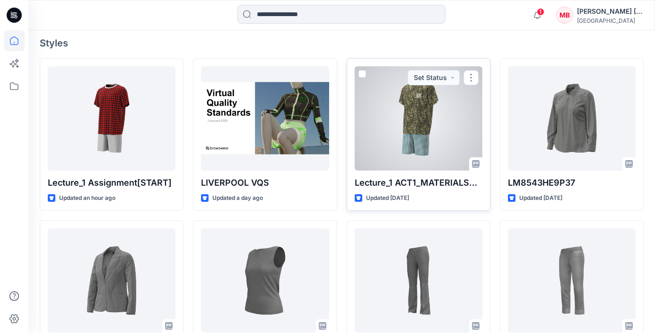
click at [449, 175] on div "Lecture_1 ACT1_MATERIALSTUDY Updated [DATE] Set Status" at bounding box center [419, 134] width 144 height 153
click at [416, 180] on p "Lecture_1 ACT1_MATERIALSTUDY" at bounding box center [419, 182] width 128 height 13
click at [388, 119] on div at bounding box center [419, 118] width 128 height 104
